Goal: Task Accomplishment & Management: Complete application form

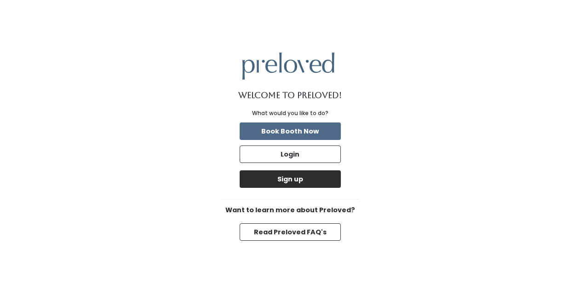
click at [311, 178] on button "Sign up" at bounding box center [290, 178] width 101 height 17
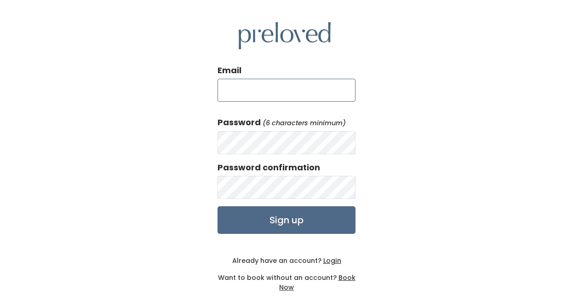
type input "nessng13@gmail.com"
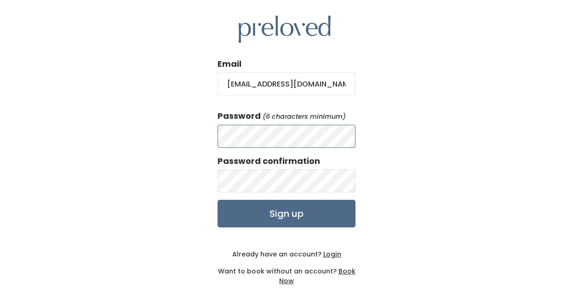
scroll to position [6, 0]
click at [400, 115] on div "Email nessng13@gmail.com Password (6 characters minimum) Password confirmation …" at bounding box center [286, 151] width 573 height 314
click at [258, 210] on input "Sign up" at bounding box center [287, 214] width 138 height 28
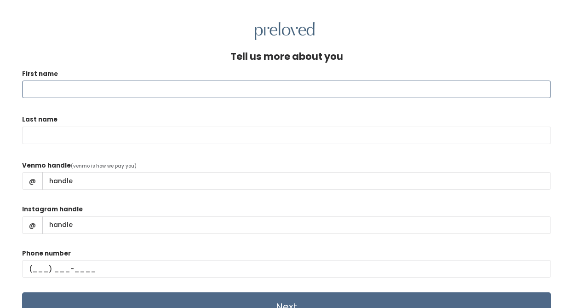
click at [212, 84] on input "First name" at bounding box center [286, 89] width 529 height 17
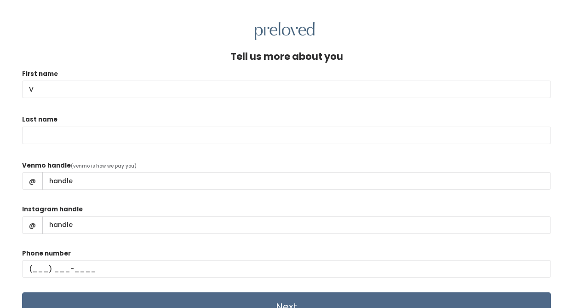
click at [195, 68] on div "Tell us more about you" at bounding box center [286, 60] width 529 height 18
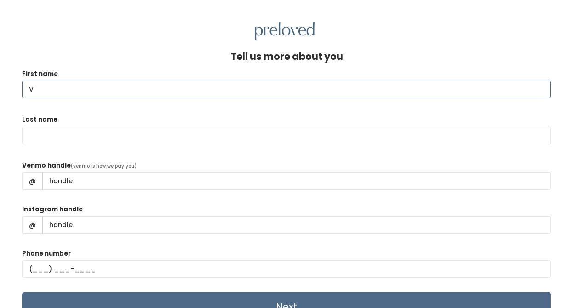
click at [72, 89] on input "V" at bounding box center [286, 89] width 529 height 17
type input "[PERSON_NAME]"
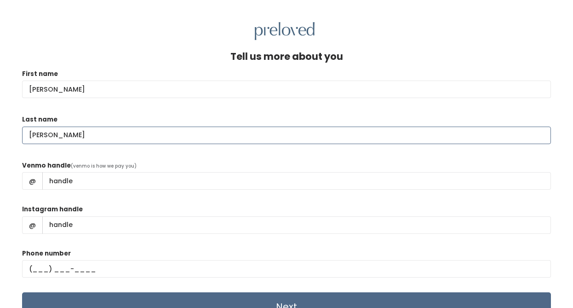
type input "[PERSON_NAME]"
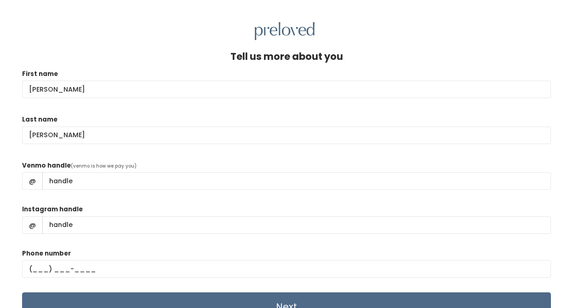
click at [134, 36] on div at bounding box center [286, 31] width 573 height 18
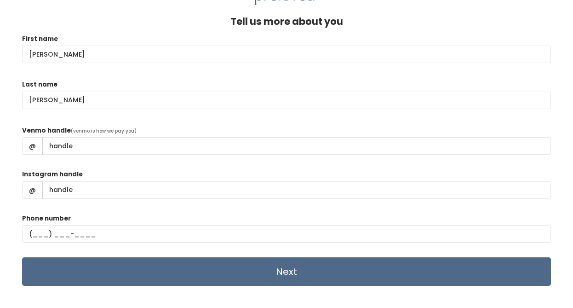
scroll to position [40, 0]
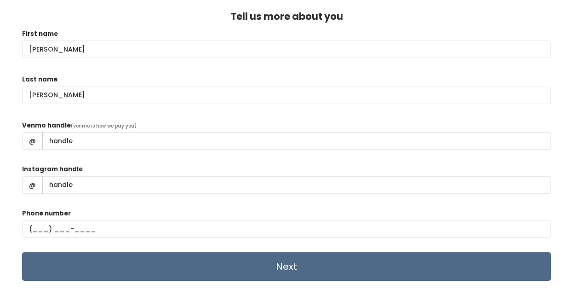
click at [341, 203] on form "First name [PERSON_NAME] Last name [PERSON_NAME] Venmo handle (venmo is how we …" at bounding box center [286, 155] width 529 height 252
click at [37, 226] on input "text" at bounding box center [286, 228] width 529 height 17
type input "[PHONE_NUMBER]"
click at [87, 262] on input "Next" at bounding box center [286, 266] width 529 height 29
